Goal: Information Seeking & Learning: Learn about a topic

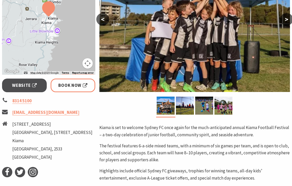
scroll to position [180, 0]
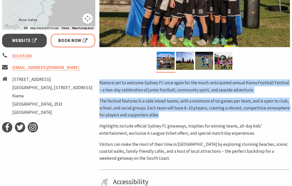
drag, startPoint x: 161, startPoint y: 117, endPoint x: 99, endPoint y: 82, distance: 70.8
click at [99, 82] on div "Kiama is set to welcome Sydney FC once again for the much-anticipated annual Ki…" at bounding box center [194, 120] width 191 height 82
copy div "Kiama is set to welcome Sydney FC once again for the much-anticipated annual Ki…"
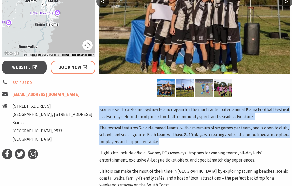
scroll to position [129, 0]
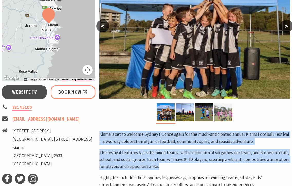
click at [226, 113] on img at bounding box center [224, 112] width 18 height 18
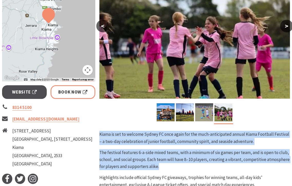
click at [201, 112] on img at bounding box center [204, 112] width 18 height 18
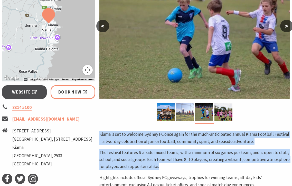
click at [178, 110] on img at bounding box center [185, 112] width 18 height 18
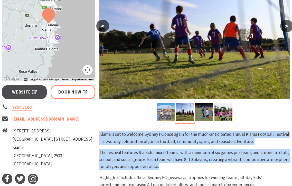
click at [171, 108] on img at bounding box center [166, 112] width 18 height 18
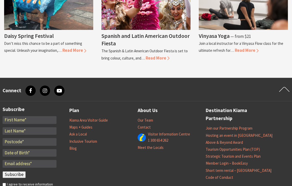
scroll to position [479, 0]
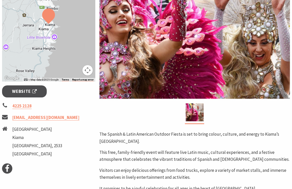
scroll to position [129, 0]
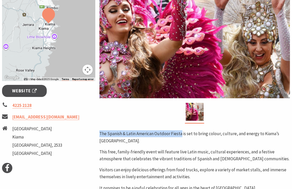
drag, startPoint x: 98, startPoint y: 135, endPoint x: 182, endPoint y: 132, distance: 83.3
click at [182, 132] on div "Area Kiama #Community Events #Festivals #Food & Wine The Spanish & Latin Americ…" at bounding box center [194, 107] width 195 height 309
copy p "The Spanish & Latin American Outdoor Fiesta"
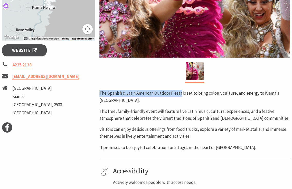
scroll to position [206, 0]
